Goal: Transaction & Acquisition: Obtain resource

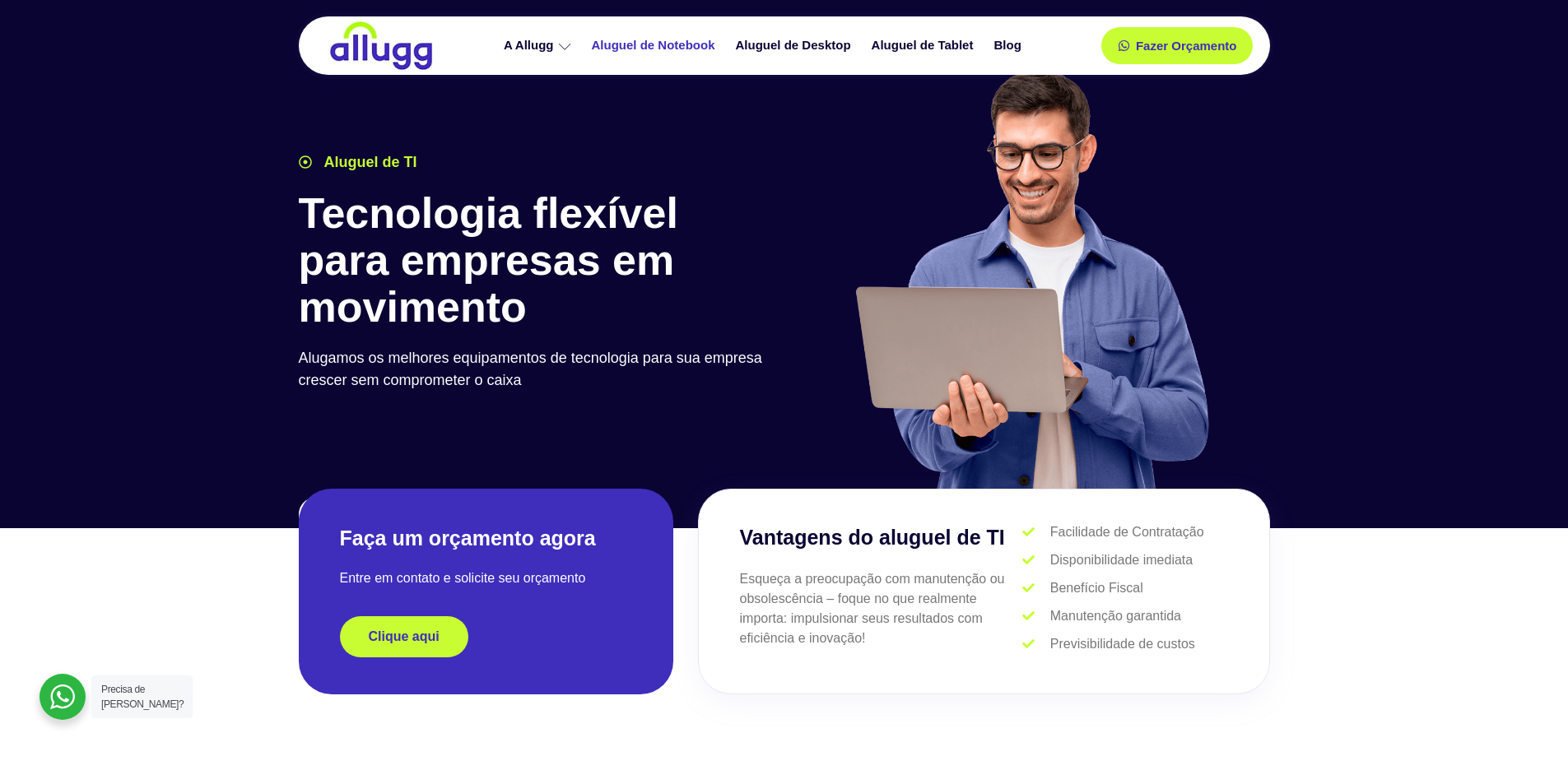
click at [675, 39] on link "Aluguel de Notebook" at bounding box center [655, 45] width 144 height 28
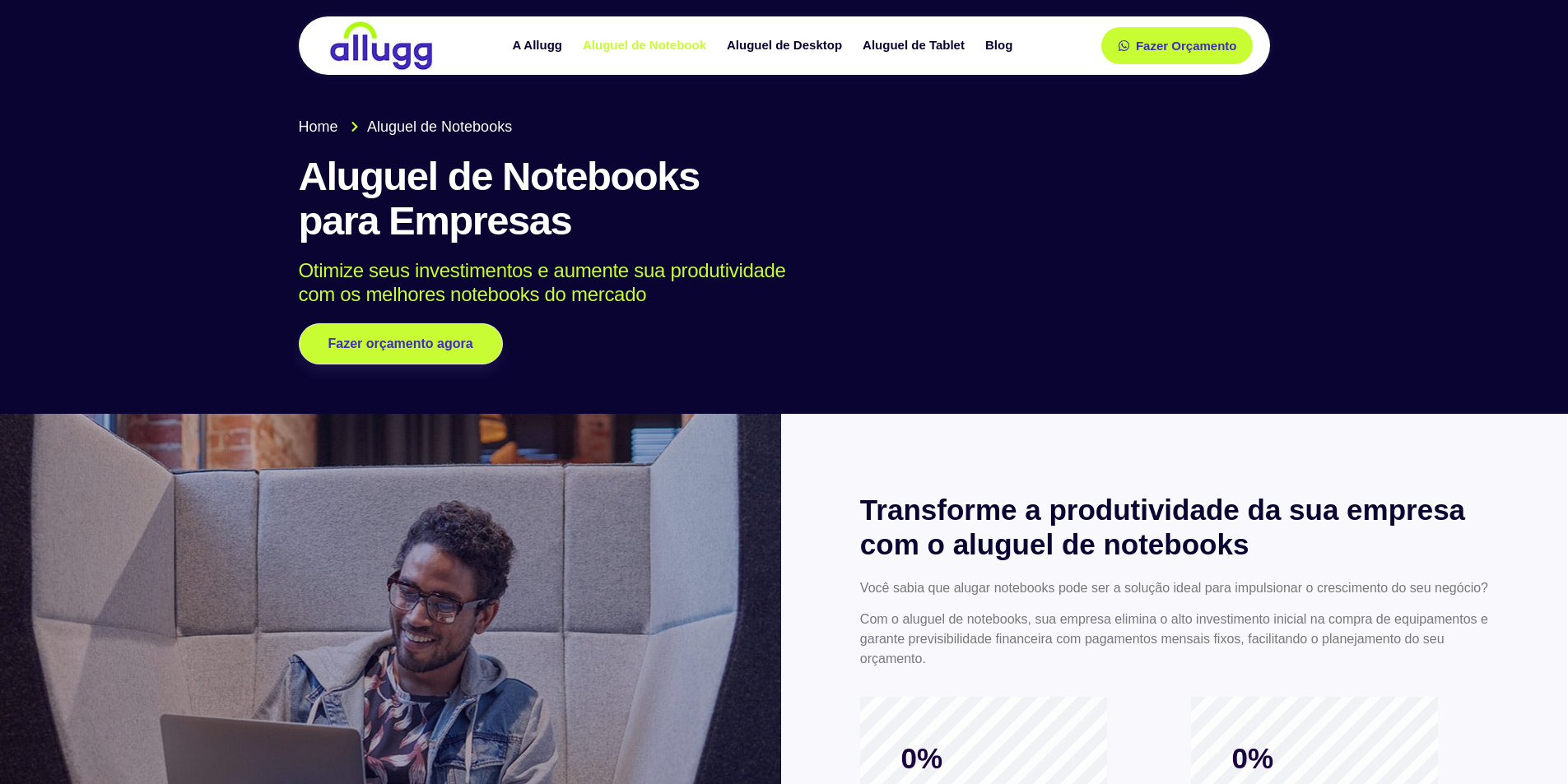
drag, startPoint x: 0, startPoint y: 0, endPoint x: 997, endPoint y: 336, distance: 1052.1
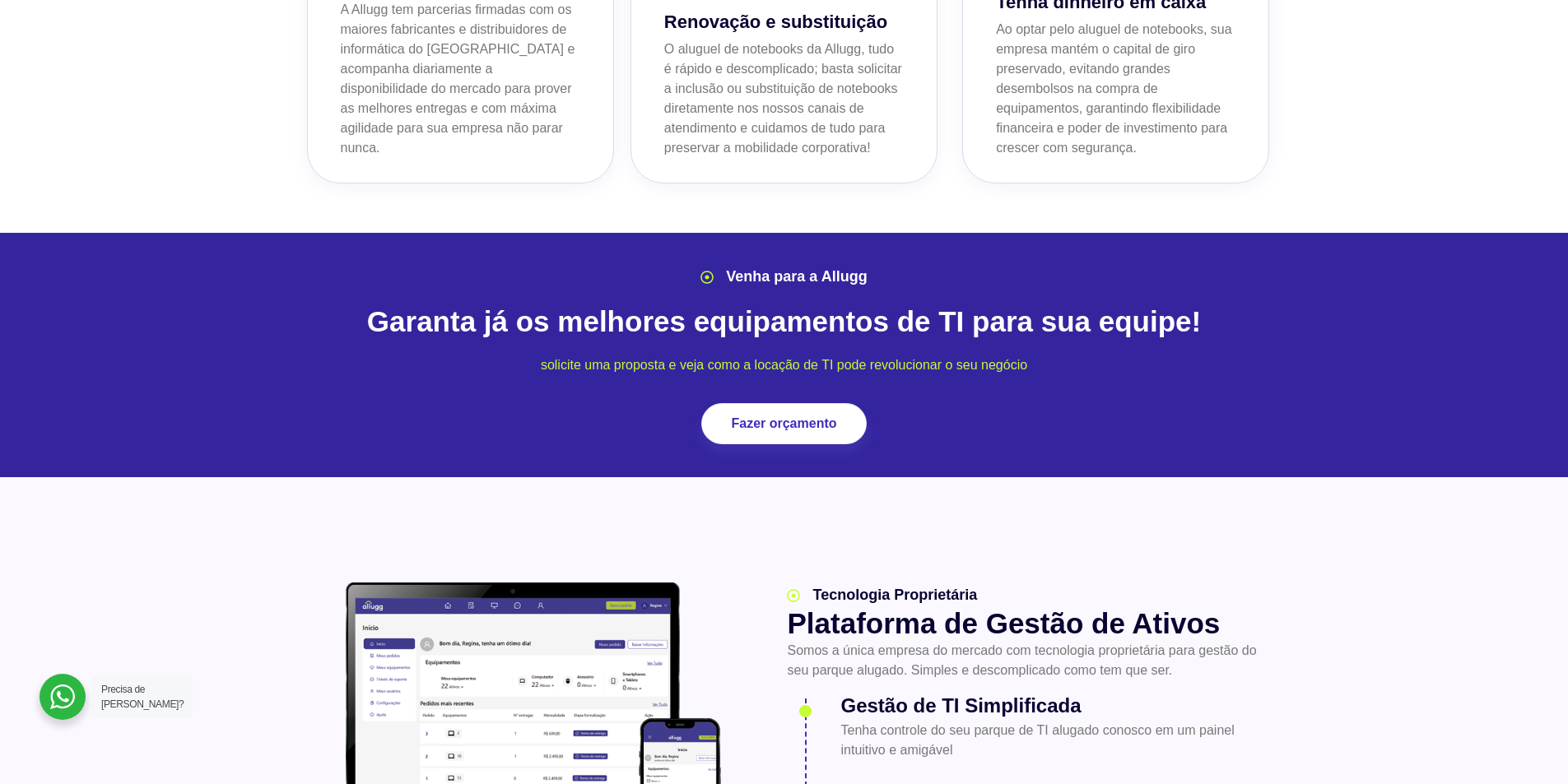
scroll to position [1733, 0]
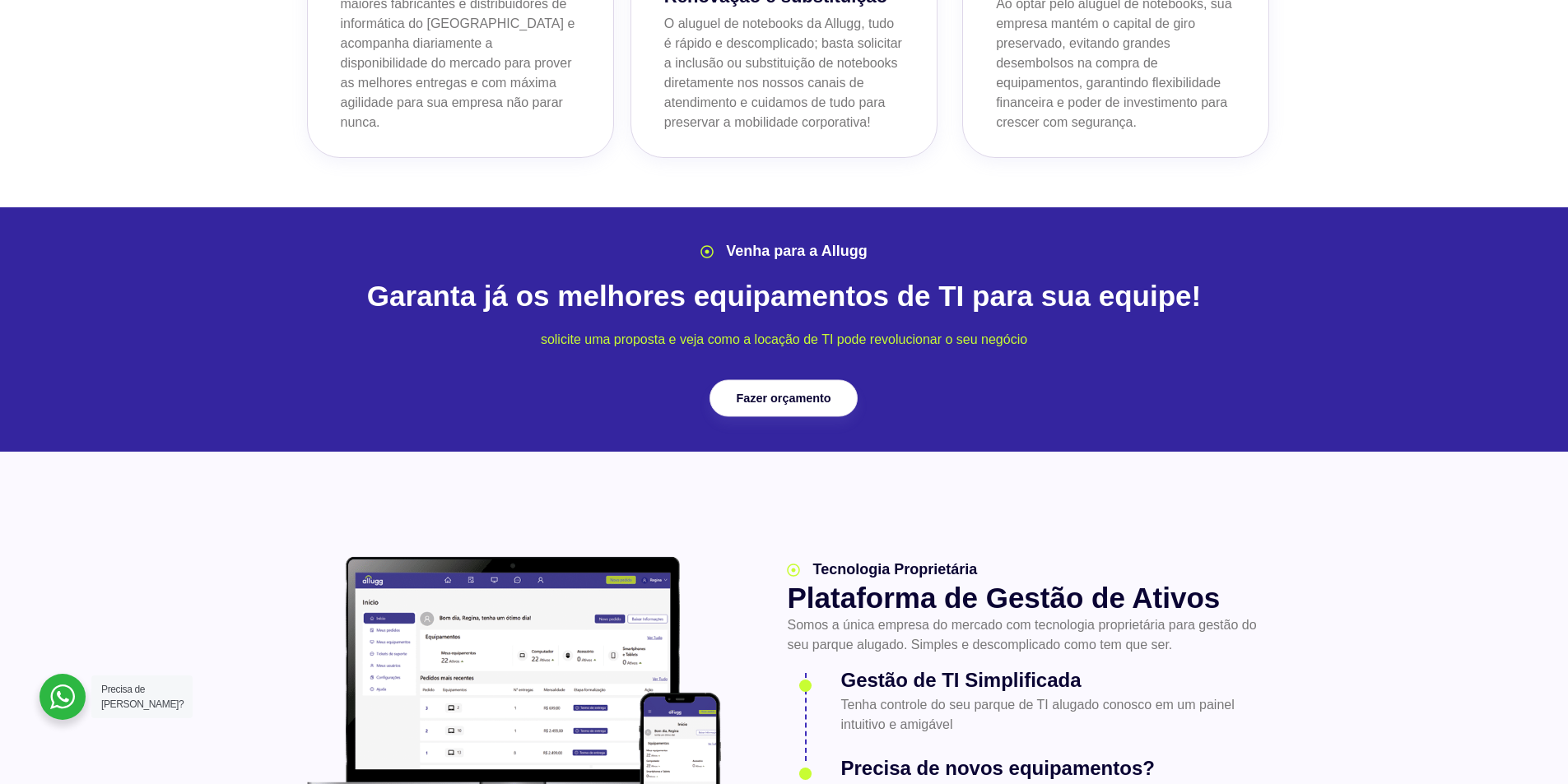
click at [843, 380] on link "Fazer orçamento" at bounding box center [784, 398] width 148 height 37
